Goal: Use online tool/utility: Utilize a website feature to perform a specific function

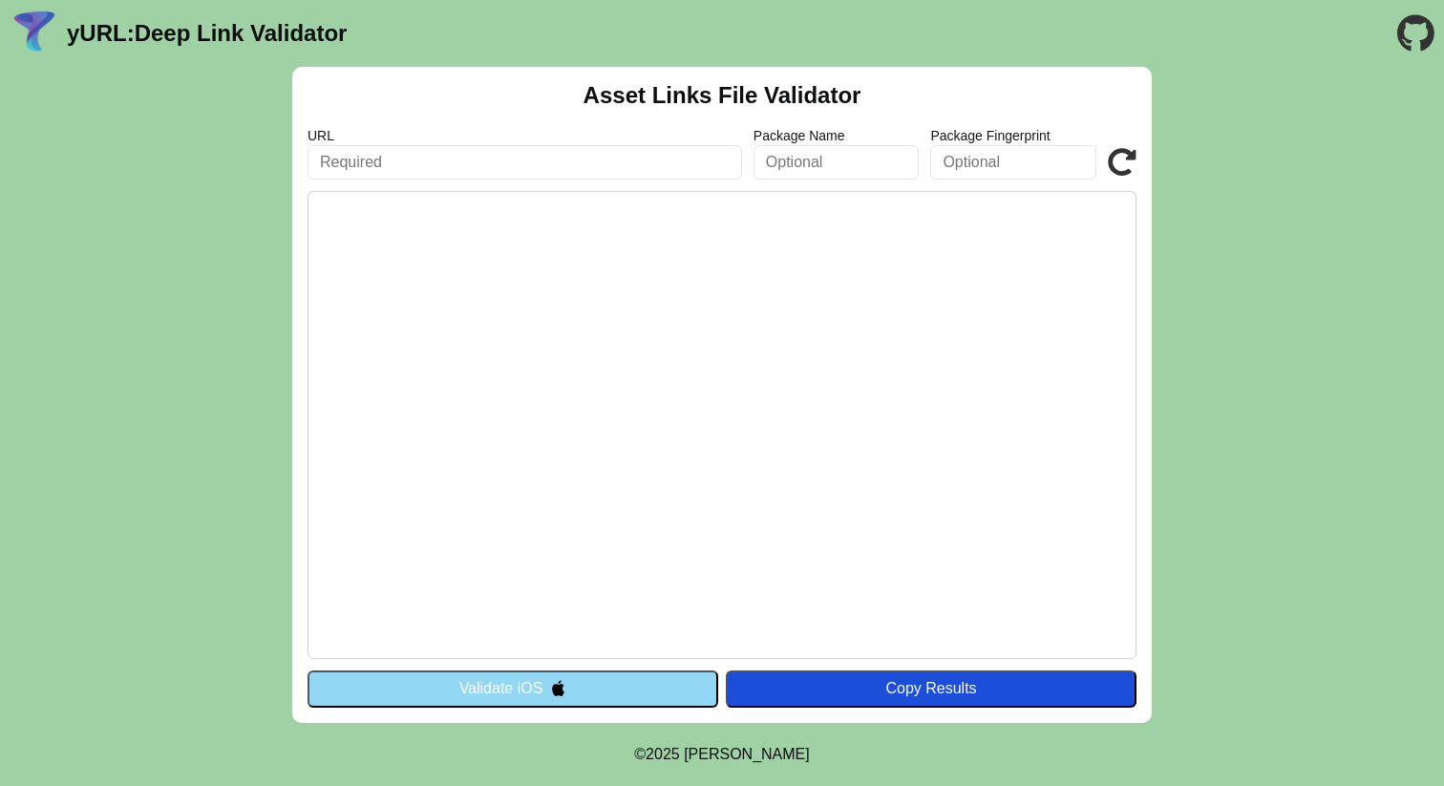
click at [572, 159] on input "text" at bounding box center [524, 162] width 434 height 34
paste input "[URL][DOMAIN_NAME]"
drag, startPoint x: 400, startPoint y: 179, endPoint x: 11, endPoint y: 189, distance: 388.8
click at [11, 189] on div "Asset Links File Validator URL https://homolog.app.medway.com.br/.well-known/as…" at bounding box center [722, 395] width 1444 height 656
type input "[URL][DOMAIN_NAME]"
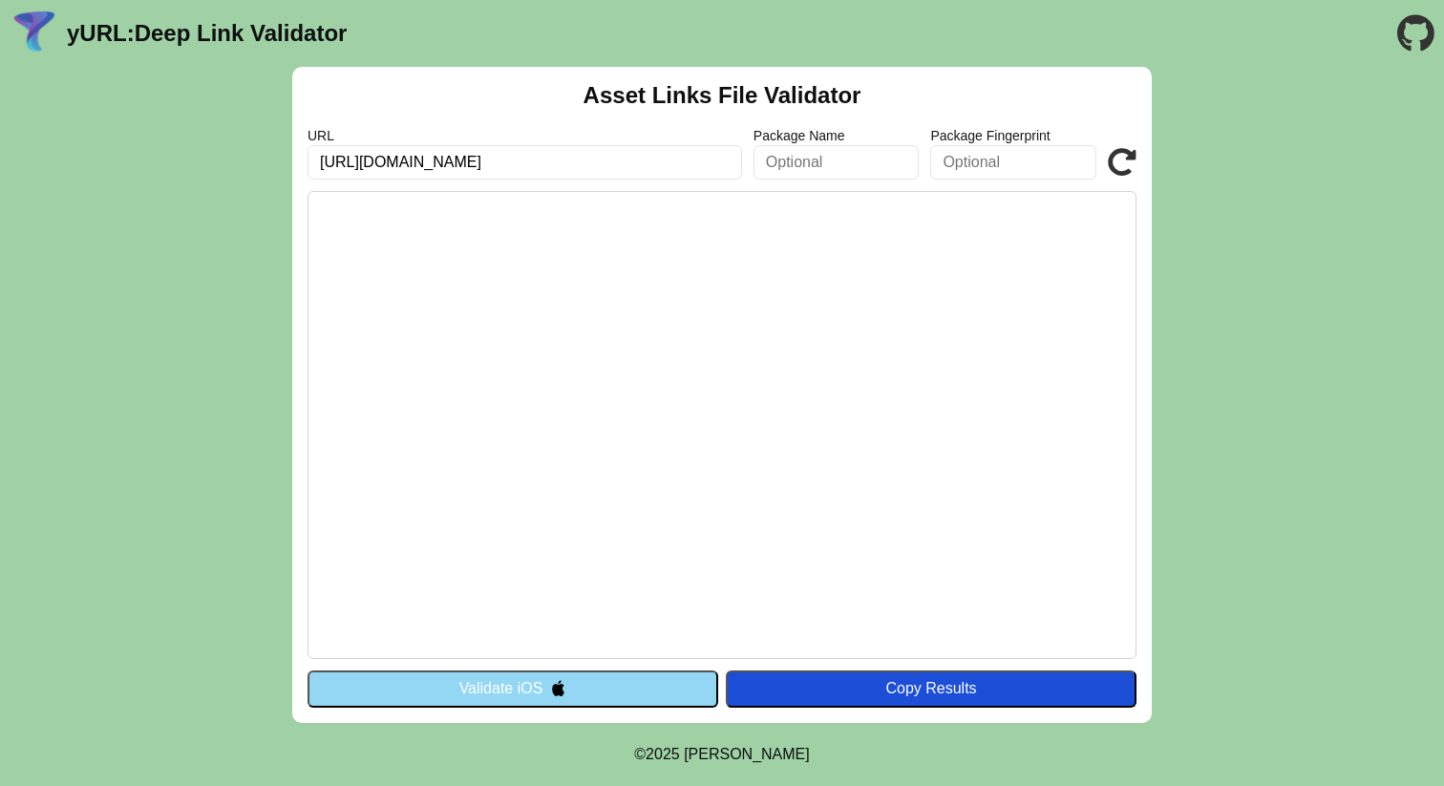
click at [597, 676] on button "Validate iOS" at bounding box center [512, 688] width 411 height 36
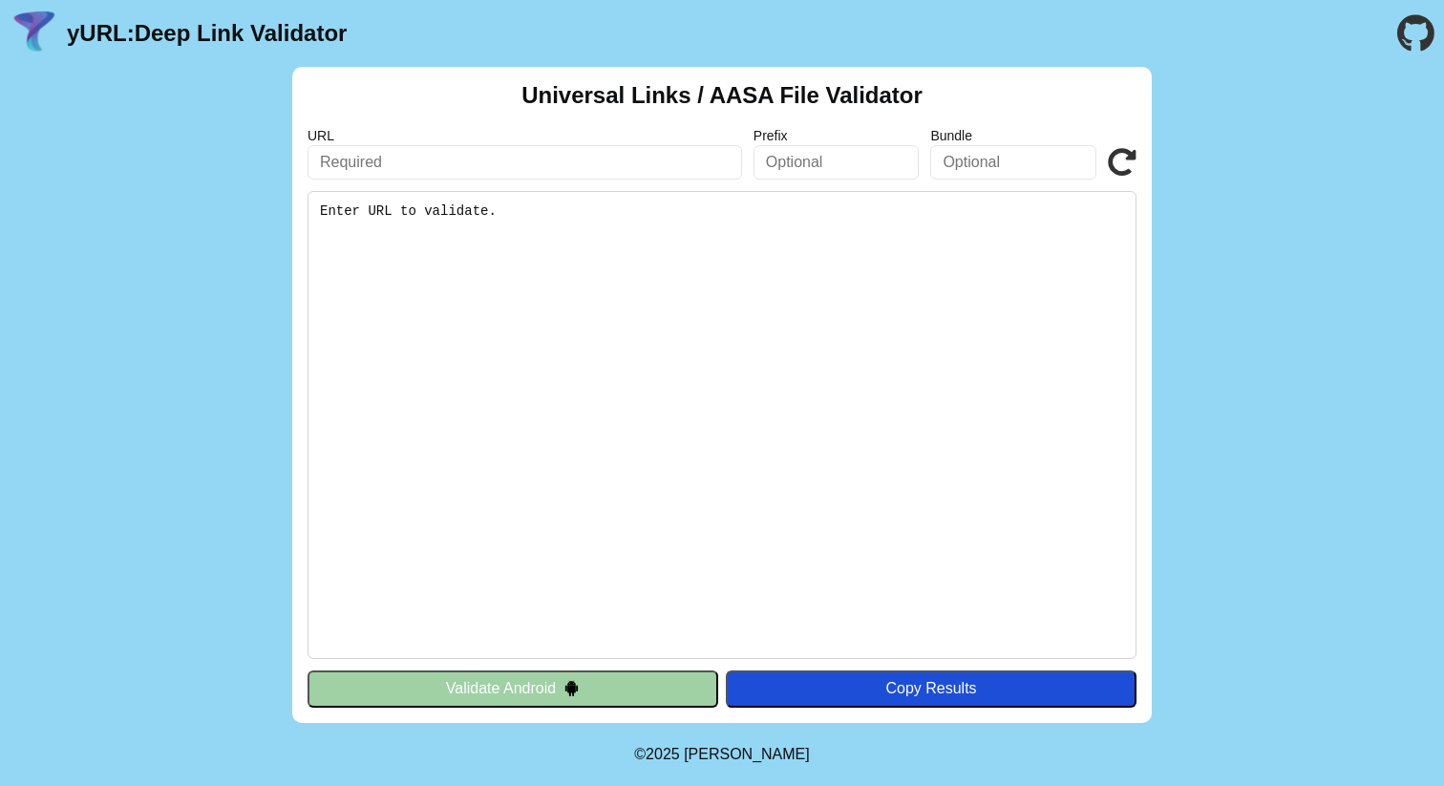
click at [488, 155] on input "text" at bounding box center [524, 162] width 434 height 34
paste input "[URL][DOMAIN_NAME]"
type input "https://homolog.app.medway.com.br/.well-known/assetlinks.json"
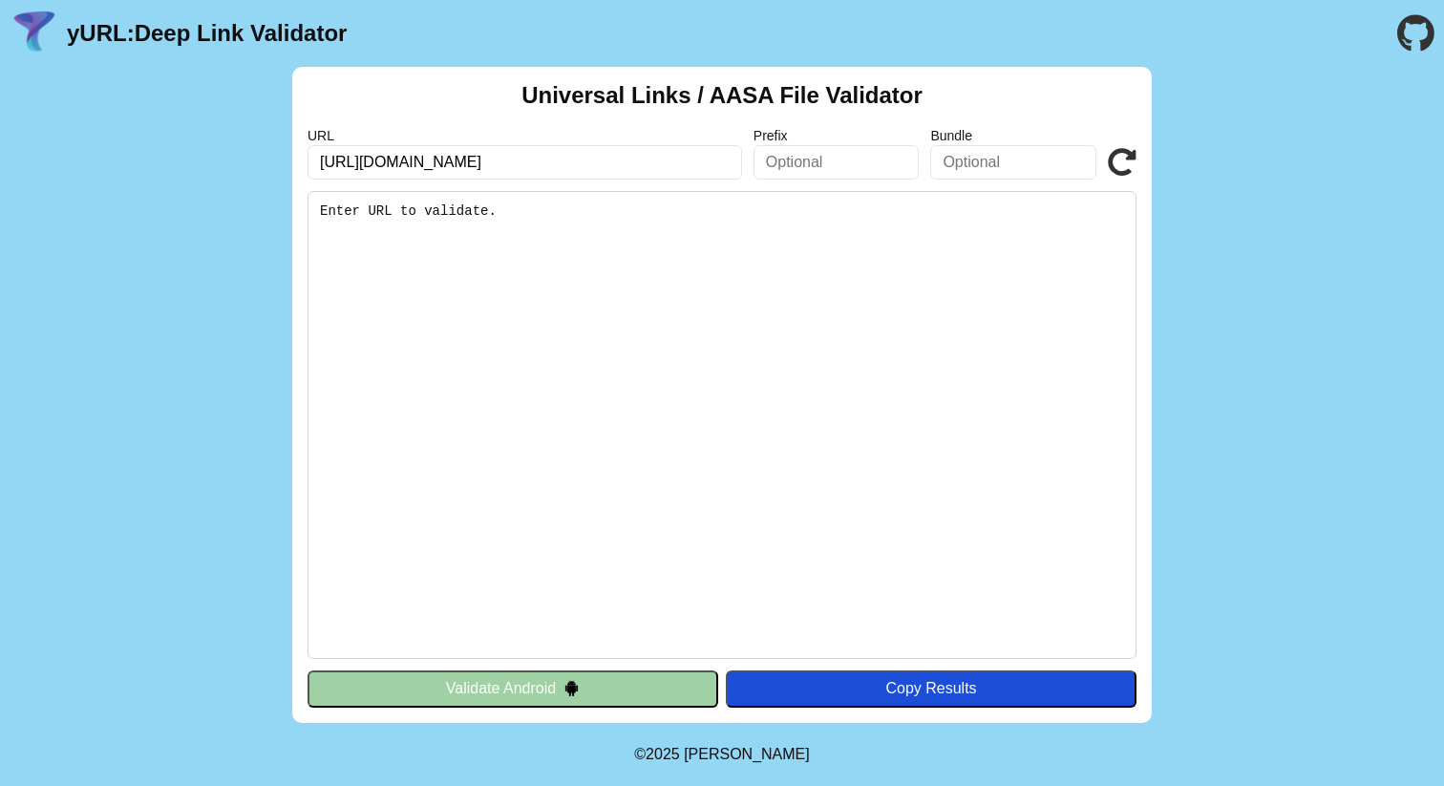
click at [563, 689] on img at bounding box center [571, 688] width 16 height 16
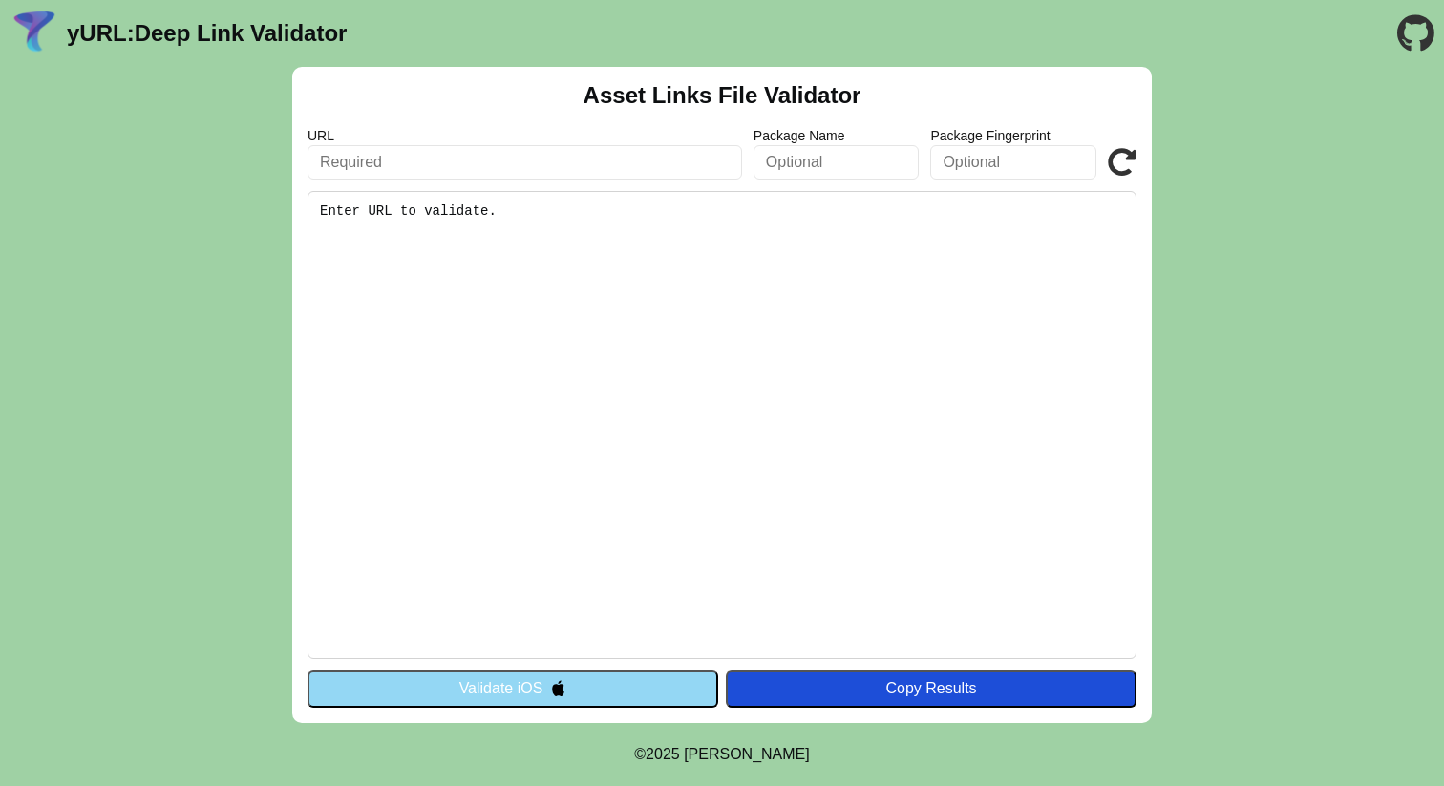
click at [554, 245] on pre "Enter URL to validate." at bounding box center [721, 425] width 829 height 468
click at [462, 213] on pre "Enter URL to validate." at bounding box center [721, 425] width 829 height 468
click at [382, 194] on pre "Enter URL to validate." at bounding box center [721, 425] width 829 height 468
click at [565, 240] on pre "Enter URL to validate." at bounding box center [721, 425] width 829 height 468
click at [864, 388] on pre at bounding box center [721, 425] width 829 height 468
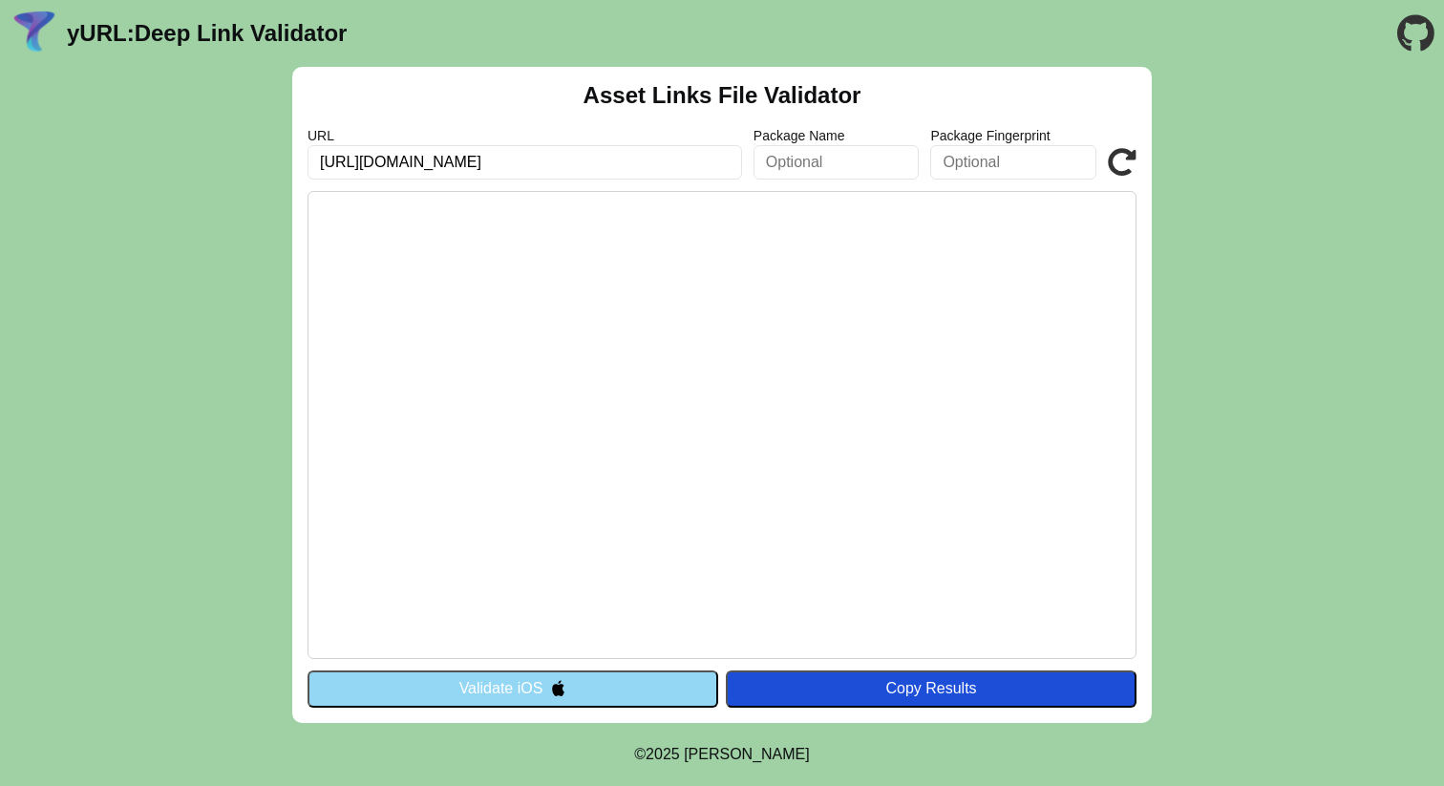
click at [625, 143] on div "URL [URL][DOMAIN_NAME]" at bounding box center [524, 154] width 434 height 52
drag, startPoint x: 603, startPoint y: 162, endPoint x: 624, endPoint y: 173, distance: 22.6
click at [751, 170] on div "URL [URL][DOMAIN_NAME] Package Name Package Fingerprint Validate" at bounding box center [721, 154] width 829 height 52
drag, startPoint x: 547, startPoint y: 164, endPoint x: 889, endPoint y: 174, distance: 342.0
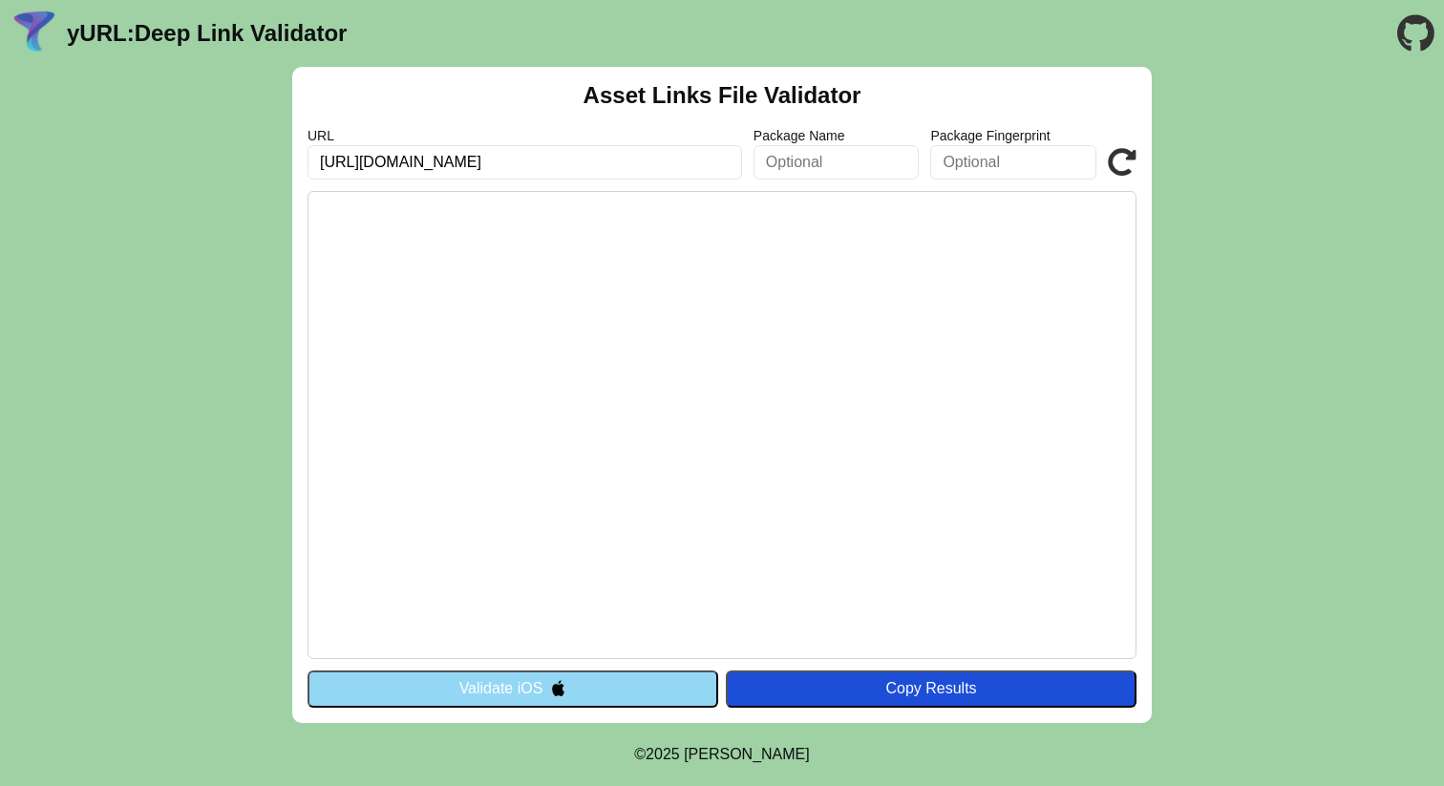
click at [889, 174] on div "URL [URL][DOMAIN_NAME] Package Name Package Fingerprint Validate" at bounding box center [721, 154] width 829 height 52
type input "https://homolog.app.medway.com.br/"
click at [720, 619] on pre at bounding box center [721, 425] width 829 height 468
click at [557, 699] on button "Validate iOS" at bounding box center [512, 688] width 411 height 36
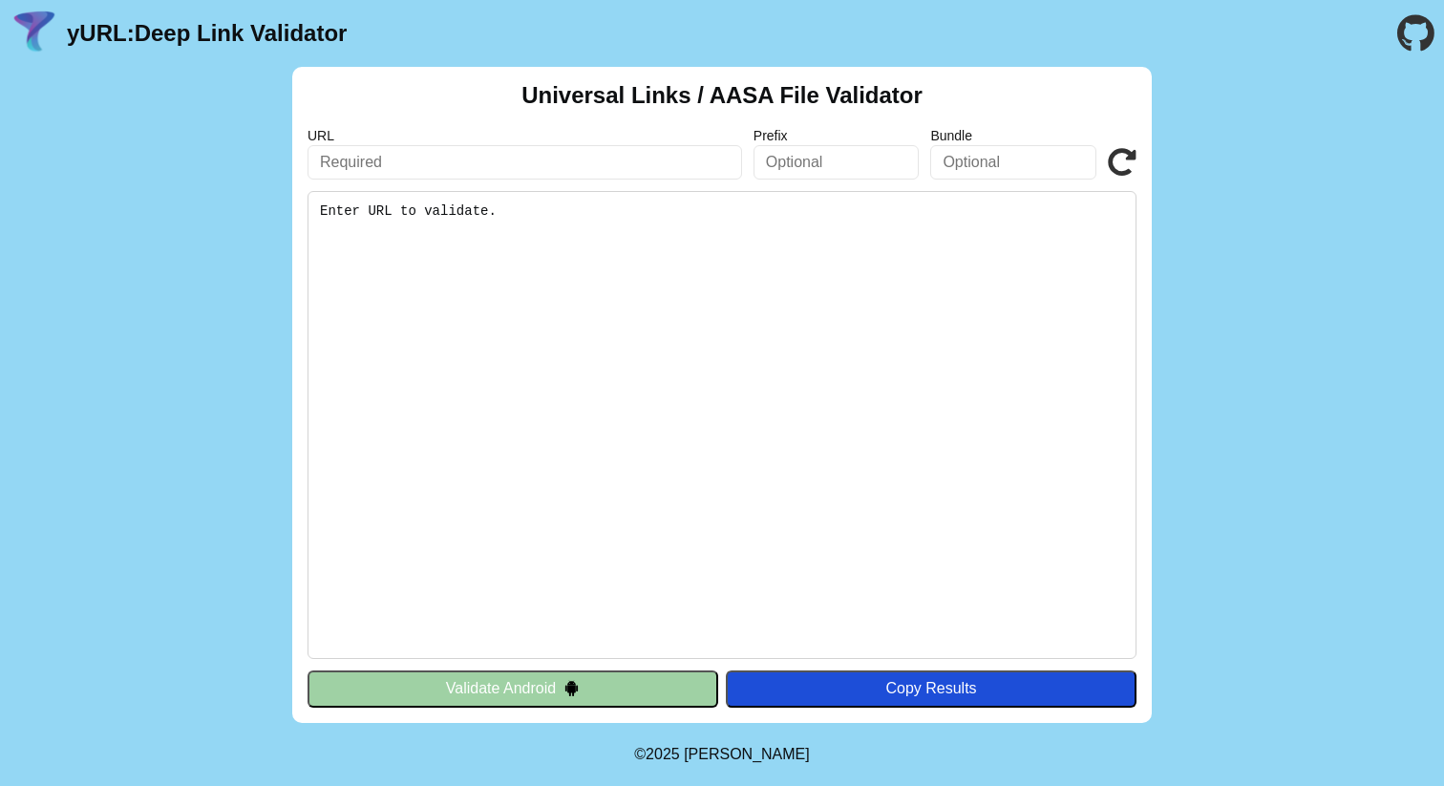
click at [534, 691] on button "Validate Android" at bounding box center [512, 688] width 411 height 36
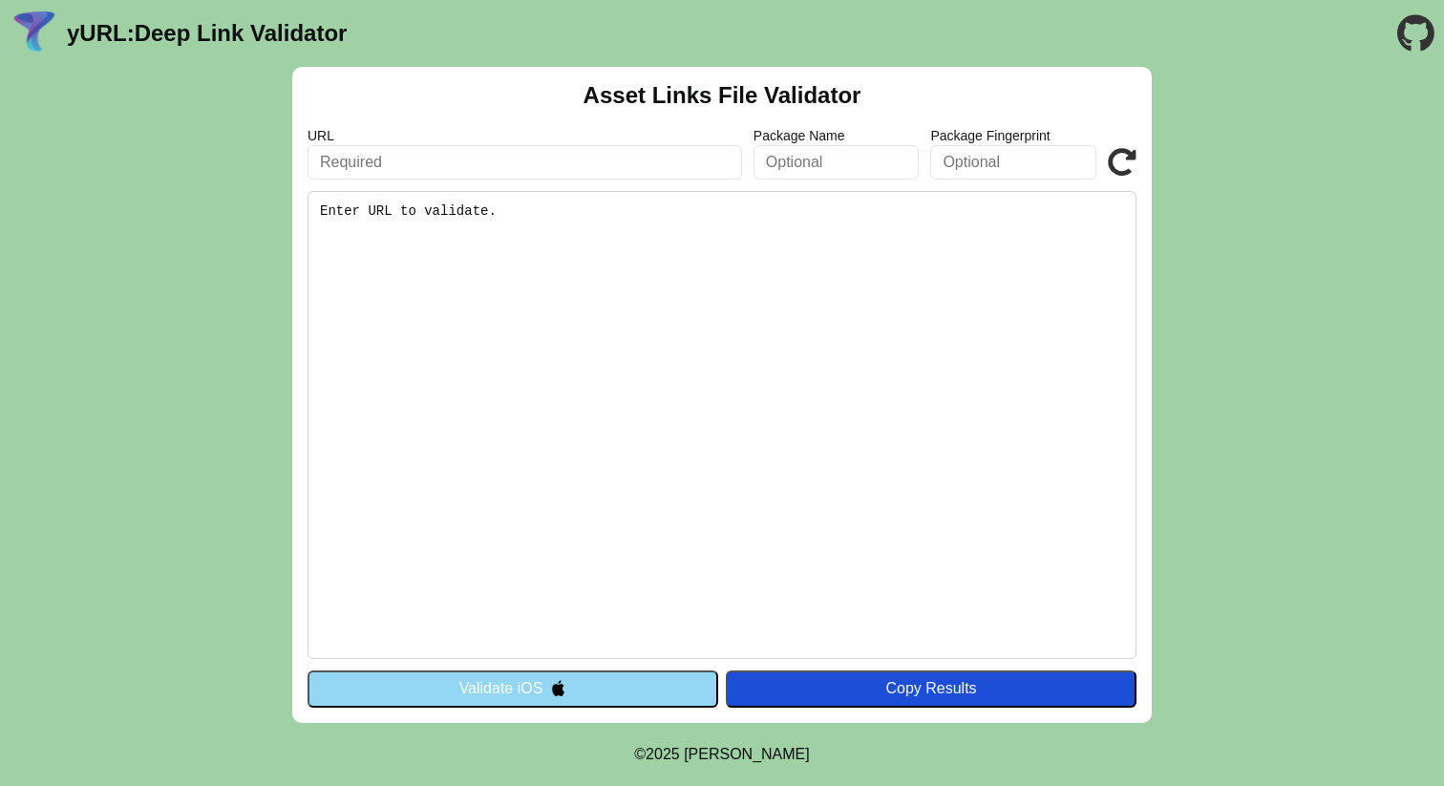
click at [433, 157] on input "text" at bounding box center [524, 162] width 434 height 34
drag, startPoint x: 566, startPoint y: 166, endPoint x: 827, endPoint y: 166, distance: 260.7
click at [827, 166] on div "URL https://homolog.app.medway.com.br/.well-known/assetlinks.json Package Name …" at bounding box center [721, 154] width 829 height 52
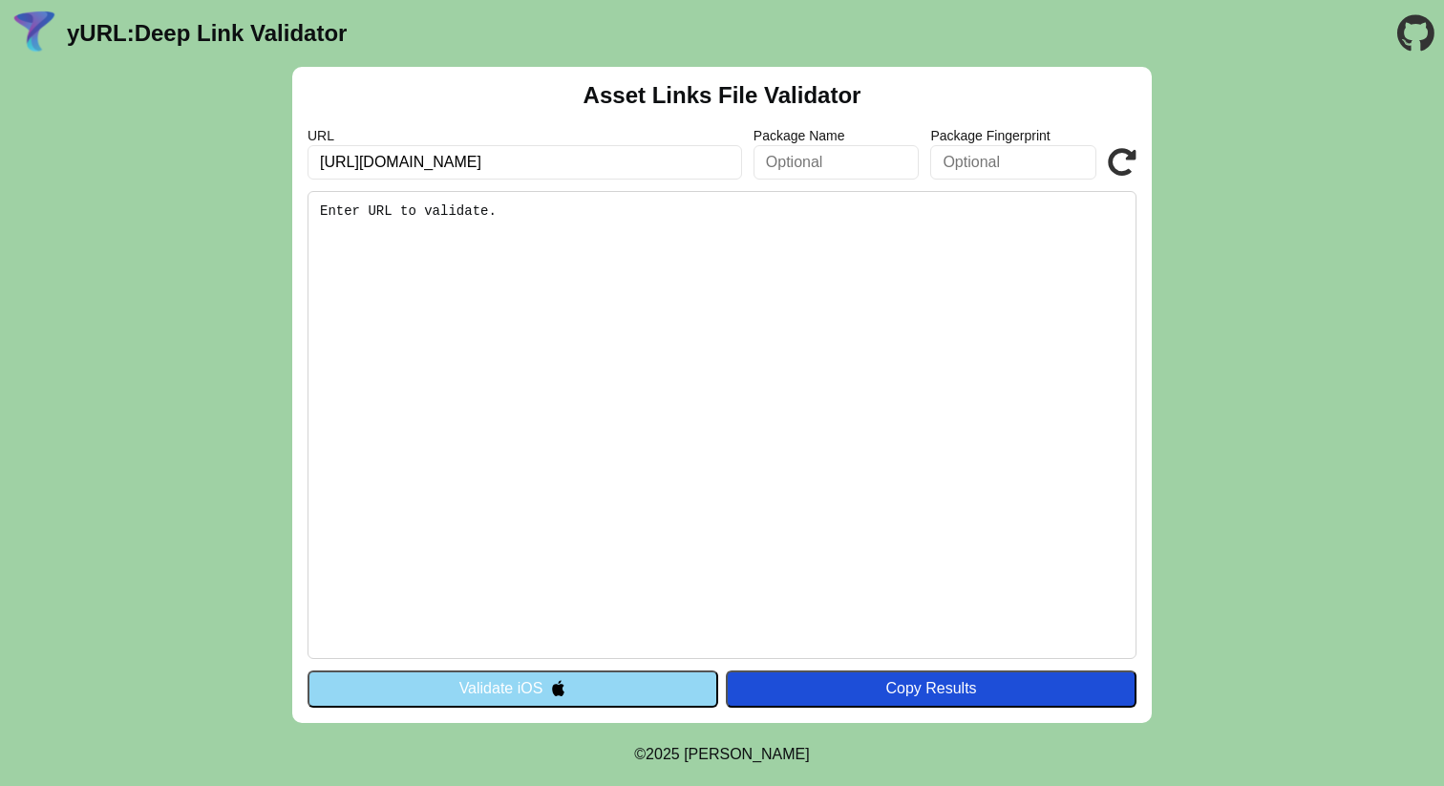
type input "[URL][DOMAIN_NAME]"
click at [819, 148] on input "text" at bounding box center [836, 162] width 166 height 34
click at [940, 687] on div "Copy Results" at bounding box center [931, 688] width 392 height 17
click at [646, 160] on input "https://homolog.app.medway.com.br" at bounding box center [524, 162] width 434 height 34
click at [599, 161] on input "https://homolog.app.medway.com.br" at bounding box center [524, 162] width 434 height 34
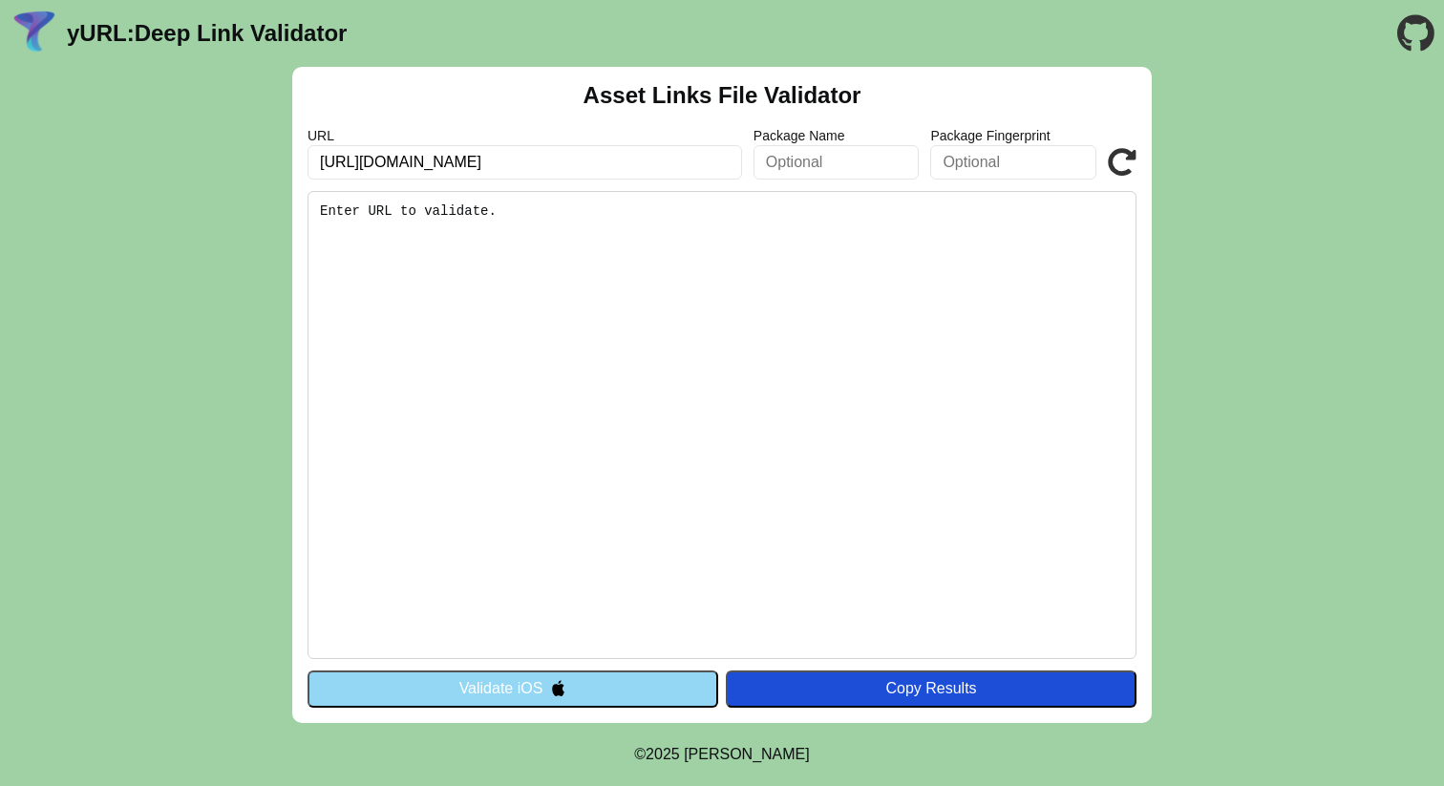
click at [1112, 160] on icon at bounding box center [1122, 162] width 29 height 29
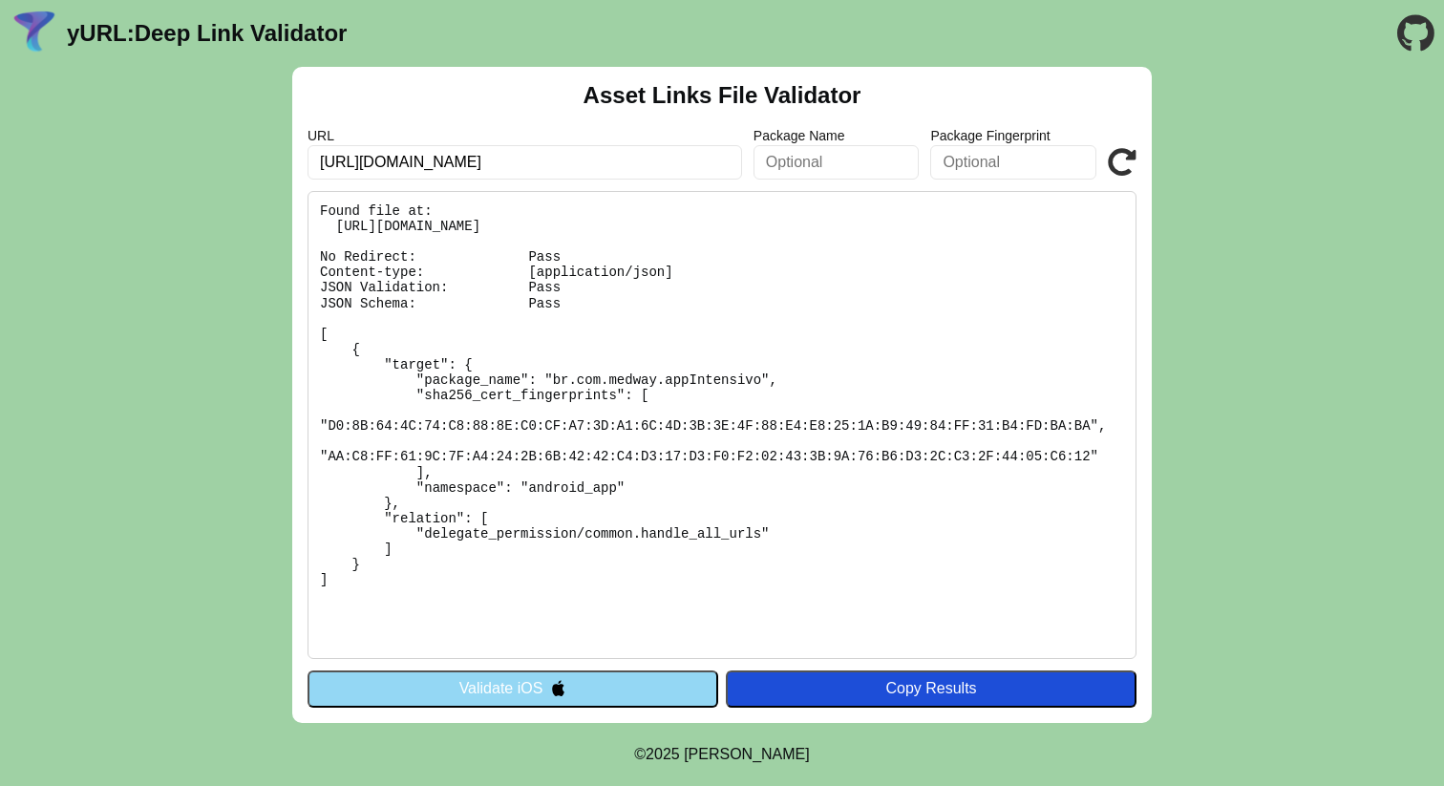
drag, startPoint x: 419, startPoint y: 156, endPoint x: 406, endPoint y: 161, distance: 14.5
click at [416, 158] on input "[URL][DOMAIN_NAME]" at bounding box center [524, 162] width 434 height 34
click at [406, 161] on input "[URL][DOMAIN_NAME]" at bounding box center [524, 162] width 434 height 34
click at [406, 161] on input "https://homolog.app.medway.com.br" at bounding box center [524, 162] width 434 height 34
click at [408, 157] on input "https://app.app.medway.com.br" at bounding box center [524, 162] width 434 height 34
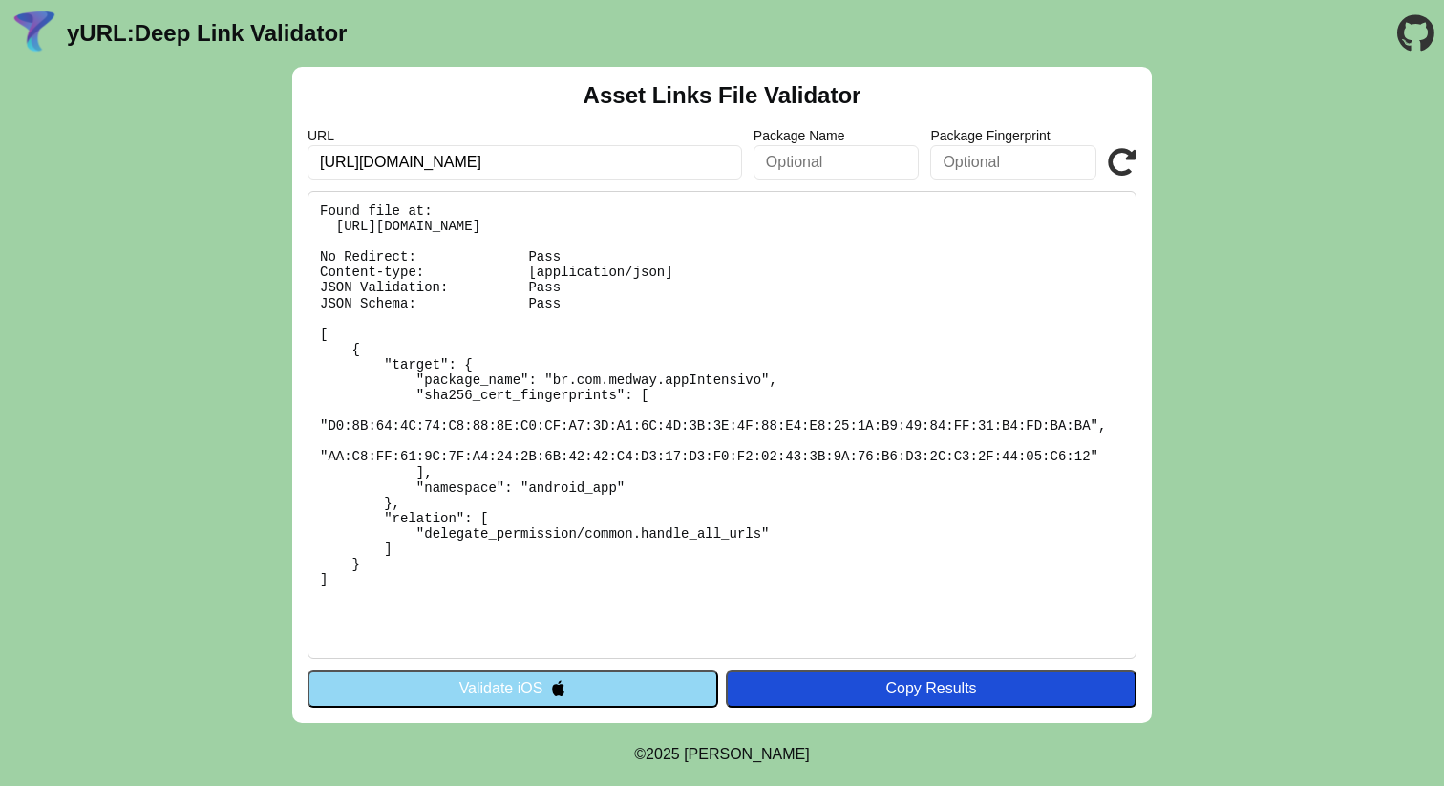
click at [396, 162] on input "https://app.app.medway.com.br" at bounding box center [524, 162] width 434 height 34
type input "[URL][DOMAIN_NAME]"
click at [1054, 139] on label "Package Fingerprint" at bounding box center [1013, 135] width 166 height 15
click at [1133, 166] on icon at bounding box center [1122, 162] width 29 height 29
click at [572, 691] on button "Validate iOS" at bounding box center [512, 688] width 411 height 36
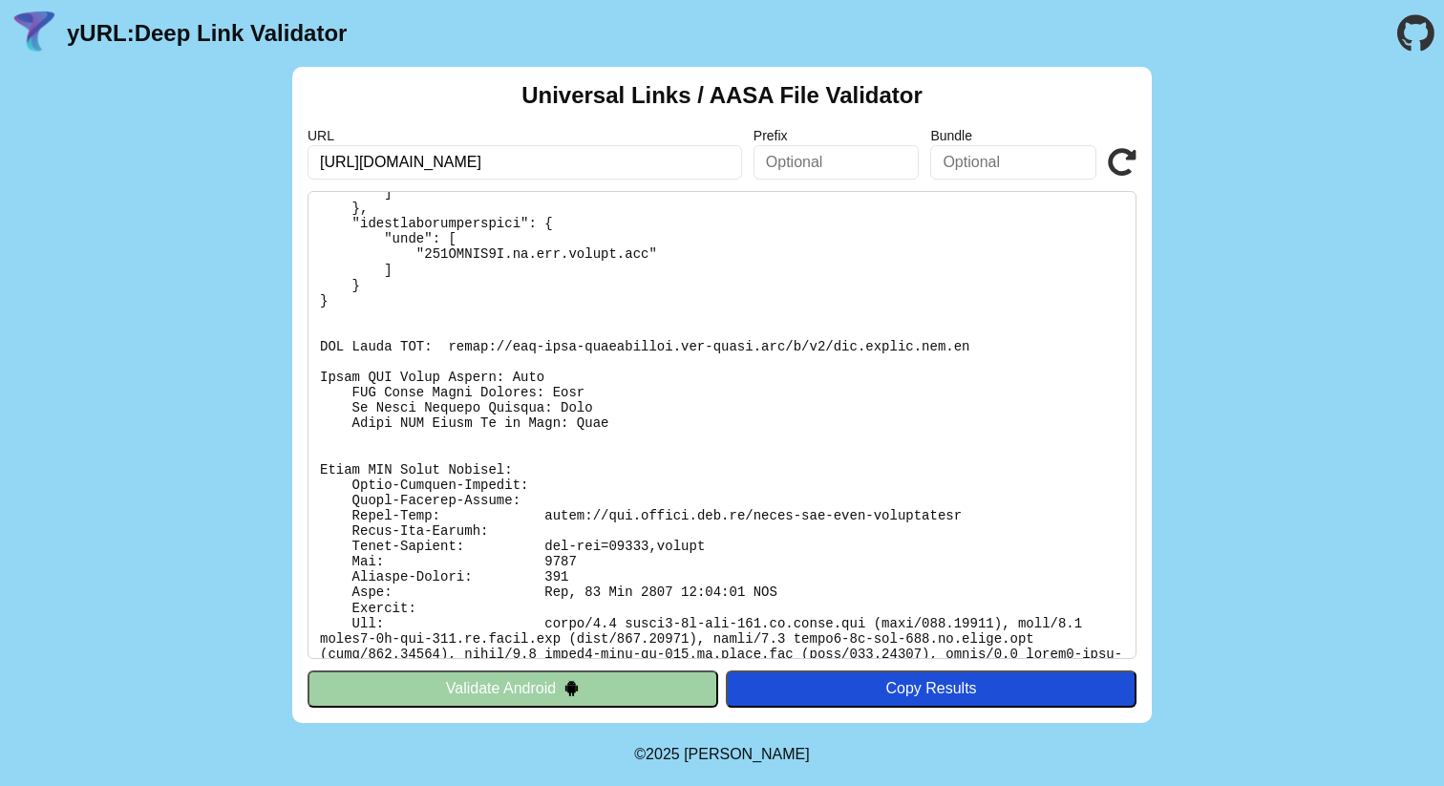
scroll to position [387, 0]
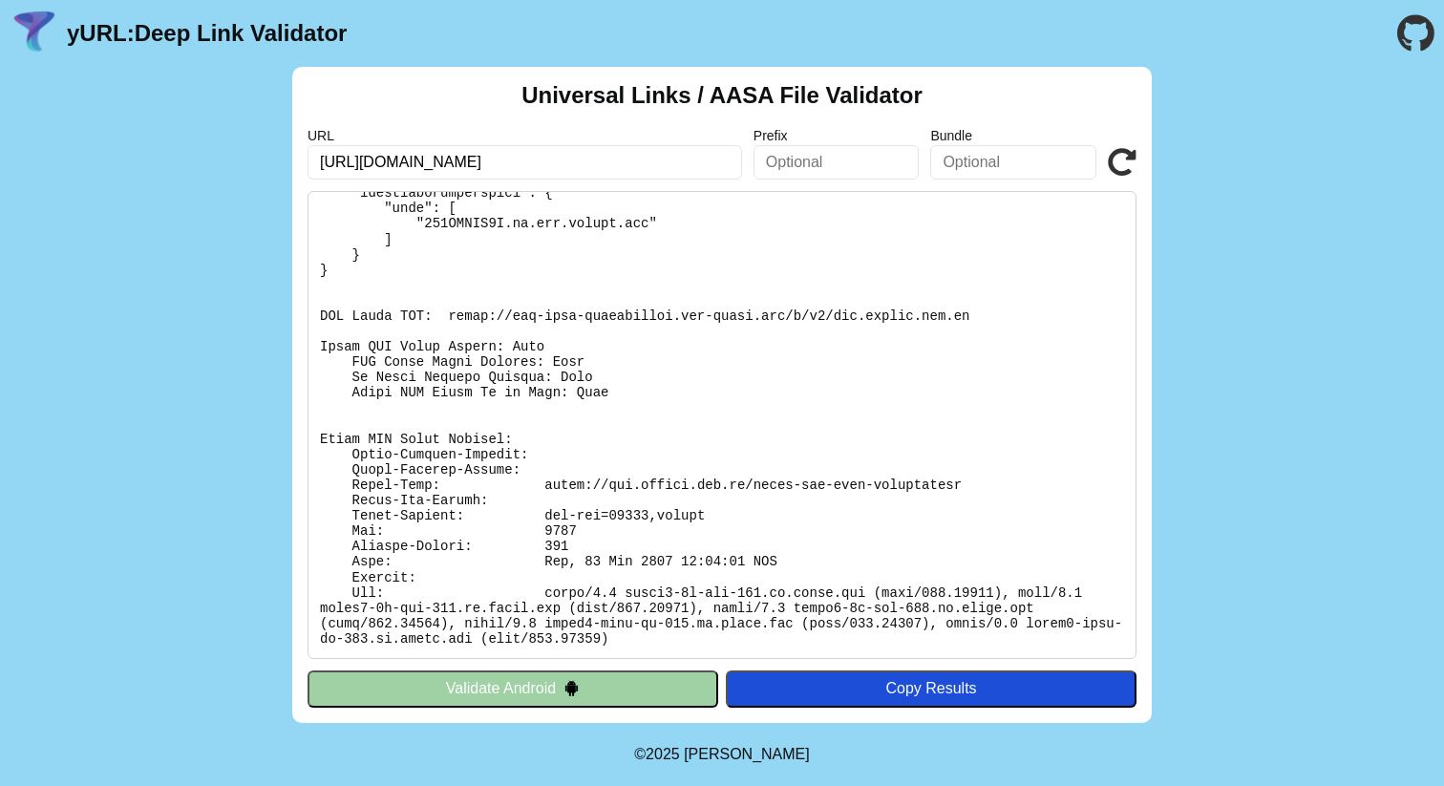
click at [528, 690] on button "Validate Android" at bounding box center [512, 688] width 411 height 36
